Goal: Information Seeking & Learning: Learn about a topic

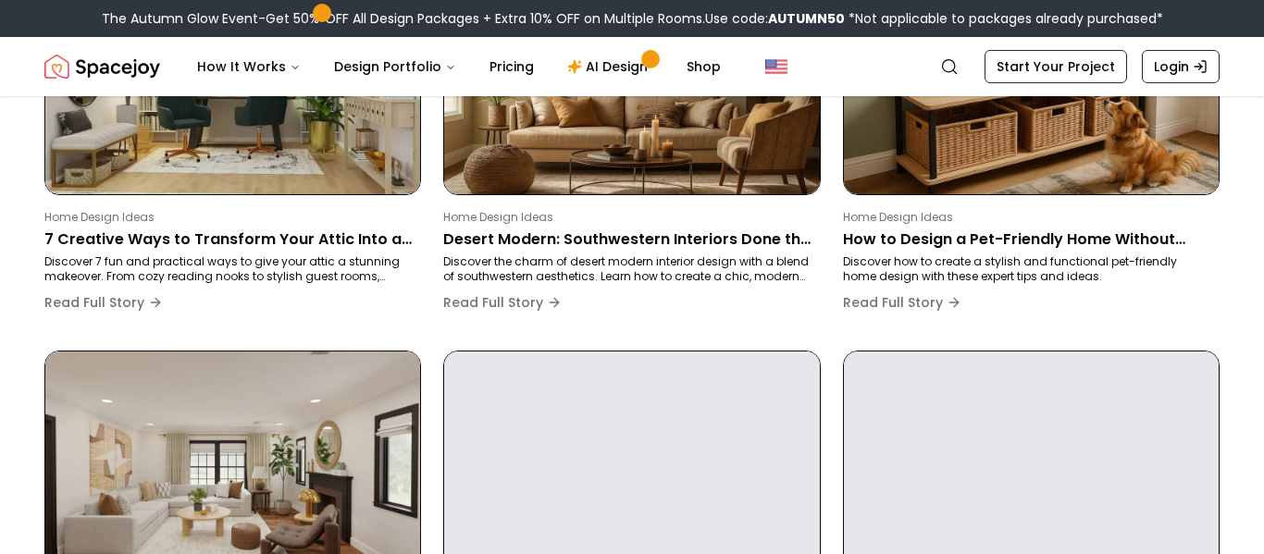
scroll to position [301, 0]
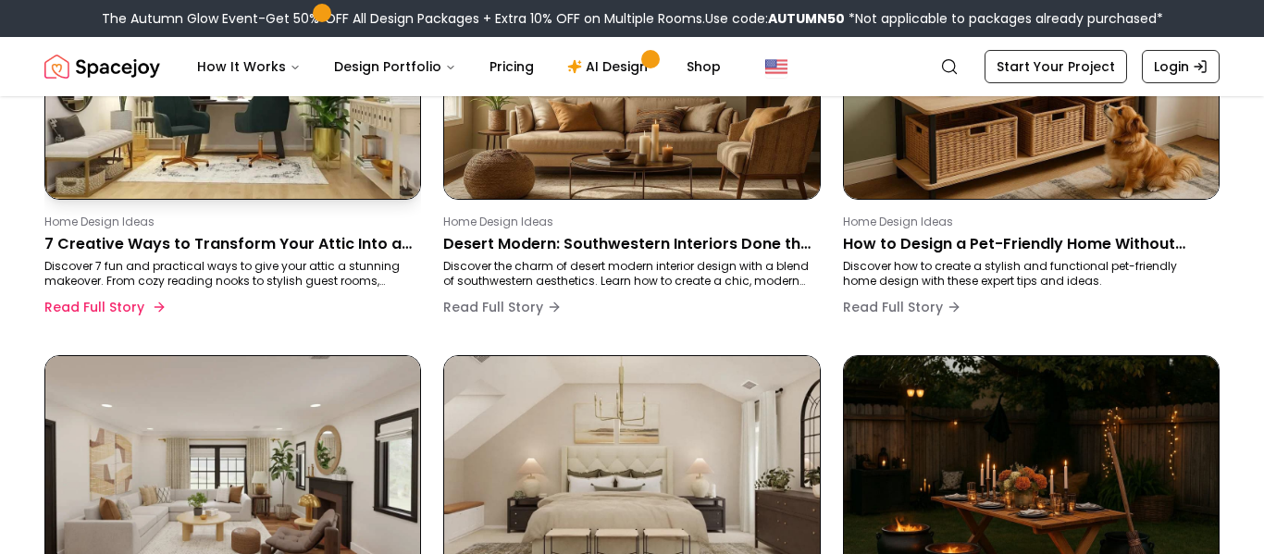
click at [149, 156] on img at bounding box center [233, 87] width 394 height 236
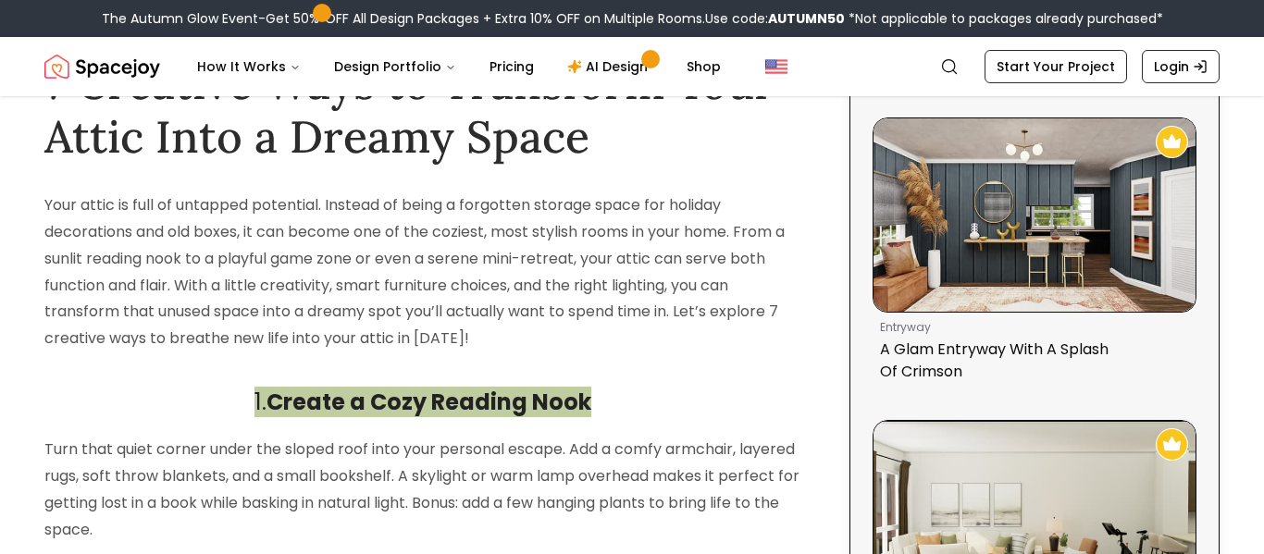
scroll to position [100, 0]
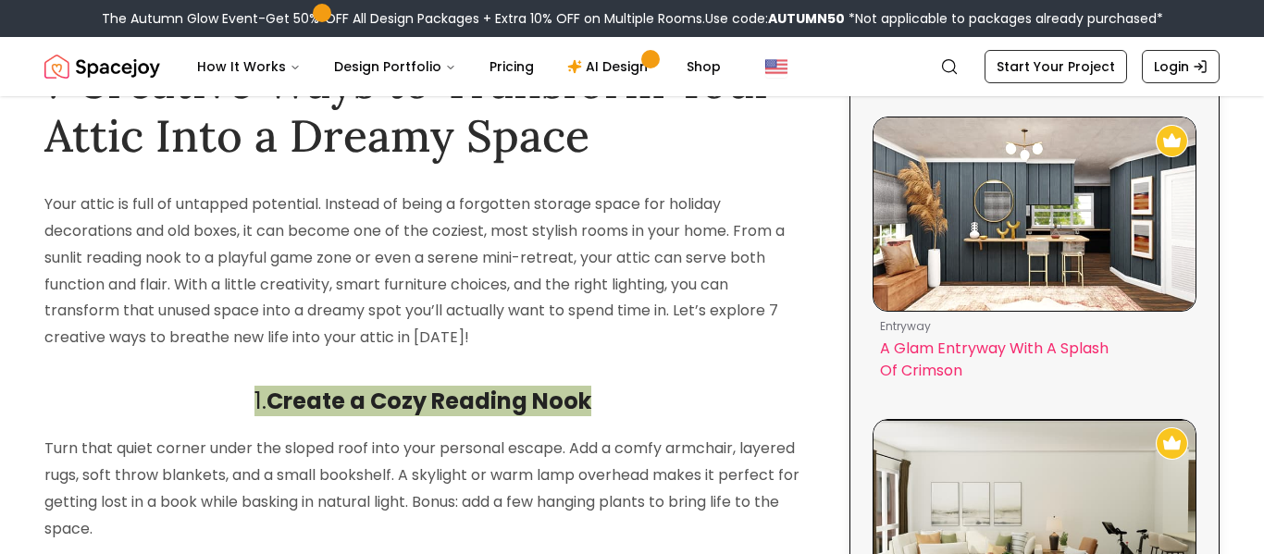
click at [944, 274] on img at bounding box center [1035, 214] width 322 height 193
